Goal: Task Accomplishment & Management: Use online tool/utility

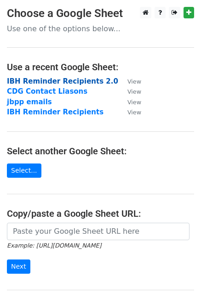
click at [94, 82] on strong "IBH Reminder Recipients 2.0" at bounding box center [62, 81] width 111 height 8
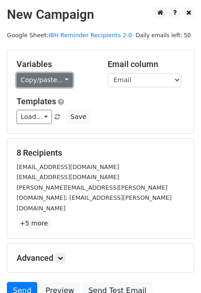
click at [56, 79] on link "Copy/paste..." at bounding box center [45, 80] width 56 height 14
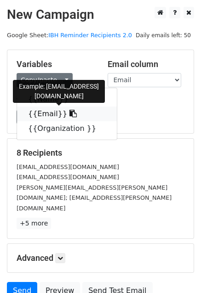
click at [50, 117] on link "{{Email}}" at bounding box center [67, 114] width 100 height 15
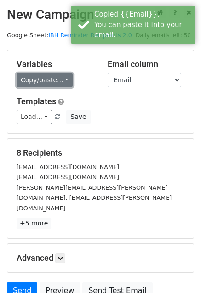
click at [48, 81] on link "Copy/paste..." at bounding box center [45, 80] width 56 height 14
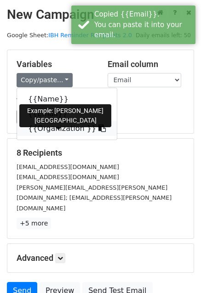
click at [55, 133] on link "{{Organization }}" at bounding box center [67, 128] width 100 height 15
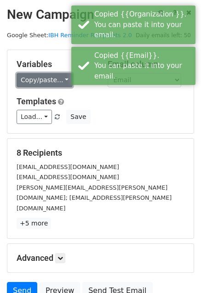
click at [39, 82] on link "Copy/paste..." at bounding box center [45, 80] width 56 height 14
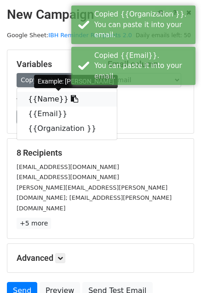
click at [43, 102] on link "{{Name}}" at bounding box center [67, 99] width 100 height 15
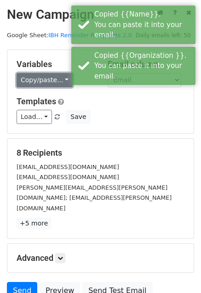
click at [59, 79] on link "Copy/paste..." at bounding box center [45, 80] width 56 height 14
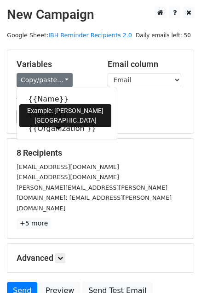
click at [149, 114] on div "Load... IBH Monthly Data Submission Reminder w/CC CDG Reporting Intro Email JBP…" at bounding box center [100, 117] width 181 height 14
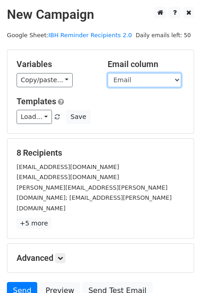
click at [124, 80] on select "Name Email Organization" at bounding box center [145, 80] width 74 height 14
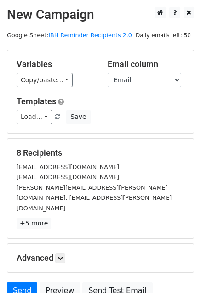
click at [85, 132] on div "Variables Copy/paste... {{Name}} {{Email}} {{Organization }} Email column Name …" at bounding box center [100, 91] width 186 height 83
click at [37, 119] on link "Load..." at bounding box center [34, 117] width 35 height 14
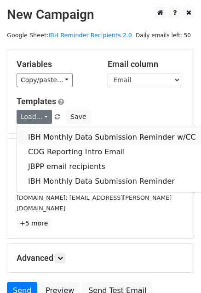
click at [38, 137] on link "IBH Monthly Data Submission Reminder w/CC" at bounding box center [112, 137] width 190 height 15
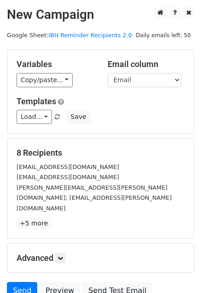
scroll to position [28, 0]
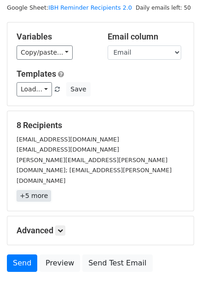
click at [35, 190] on link "+5 more" at bounding box center [34, 195] width 34 height 11
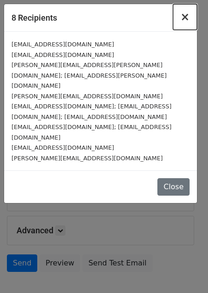
click at [185, 16] on span "×" at bounding box center [184, 17] width 9 height 13
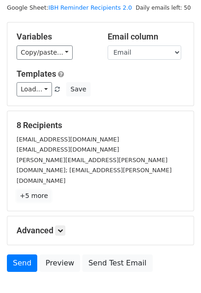
scroll to position [0, 0]
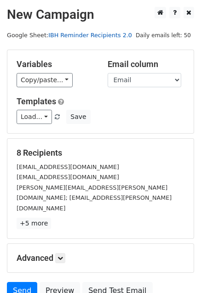
click at [98, 34] on link "IBH Reminder Recipients 2.0" at bounding box center [90, 35] width 84 height 7
click at [29, 218] on link "+5 more" at bounding box center [34, 223] width 34 height 11
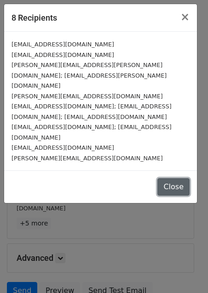
click at [175, 178] on button "Close" at bounding box center [173, 186] width 32 height 17
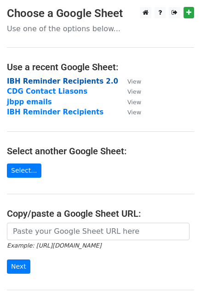
click at [78, 79] on strong "IBH Reminder Recipients 2.0" at bounding box center [62, 81] width 111 height 8
click at [39, 82] on strong "IBH Reminder Recipients 2.0" at bounding box center [62, 81] width 111 height 8
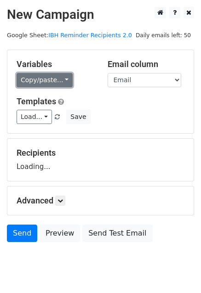
click at [51, 83] on link "Copy/paste..." at bounding box center [45, 80] width 56 height 14
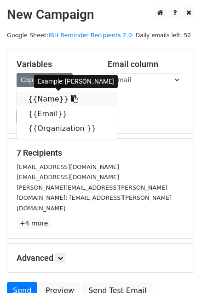
click at [45, 100] on link "{{Name}}" at bounding box center [67, 99] width 100 height 15
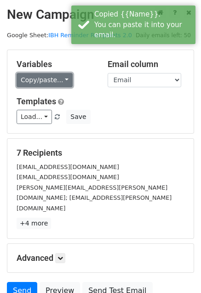
click at [40, 78] on link "Copy/paste..." at bounding box center [45, 80] width 56 height 14
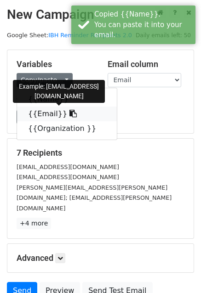
click at [39, 115] on link "{{Email}}" at bounding box center [67, 114] width 100 height 15
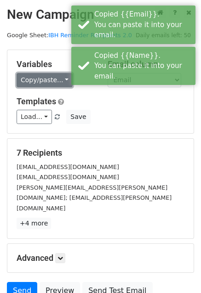
click at [32, 83] on link "Copy/paste..." at bounding box center [45, 80] width 56 height 14
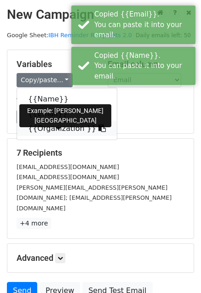
click at [35, 132] on link "{{Organization }}" at bounding box center [67, 128] width 100 height 15
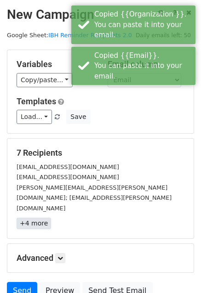
click at [28, 218] on link "+4 more" at bounding box center [34, 223] width 34 height 11
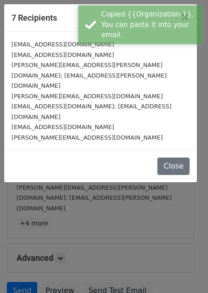
click at [149, 188] on div "7 Recipients × khatfield@barretthospital.org EDillow@communitymed.org trisha.sa…" at bounding box center [104, 146] width 208 height 293
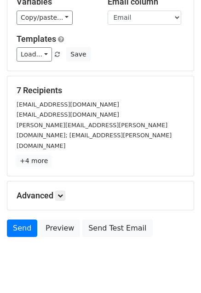
scroll to position [62, 0]
click at [36, 56] on link "Load..." at bounding box center [34, 54] width 35 height 14
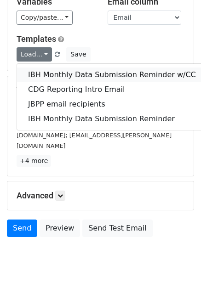
click at [41, 73] on link "IBH Monthly Data Submission Reminder w/CC" at bounding box center [112, 75] width 190 height 15
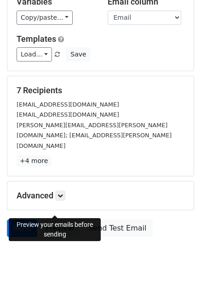
click at [57, 220] on link "Preview" at bounding box center [60, 228] width 40 height 17
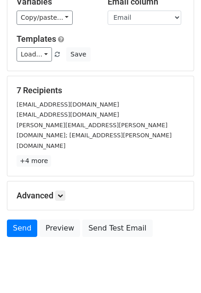
click at [74, 263] on html "New Campaign Daily emails left: 50 Google Sheet: IBH Reminder Recipients 2.0 Va…" at bounding box center [100, 127] width 201 height 378
click at [19, 220] on link "Send" at bounding box center [22, 228] width 30 height 17
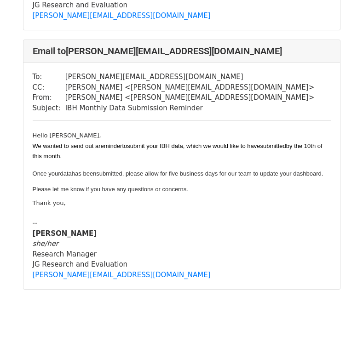
scroll to position [1611, 0]
